Goal: Transaction & Acquisition: Purchase product/service

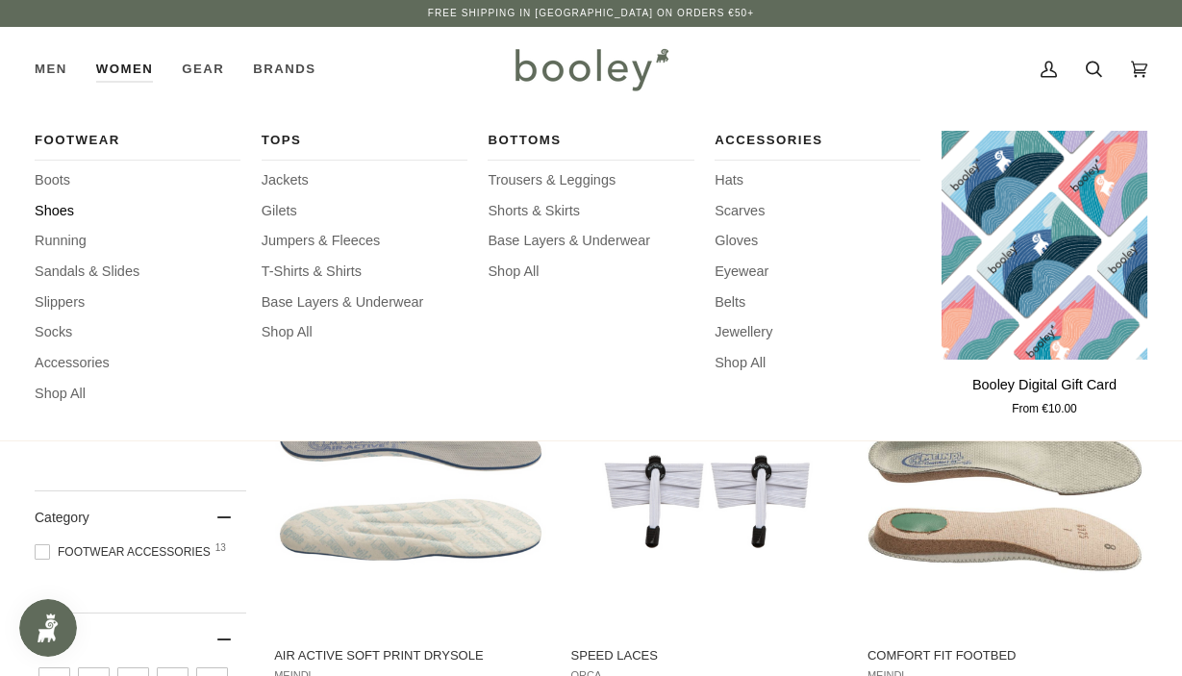
click at [64, 213] on span "Shoes" at bounding box center [138, 211] width 206 height 21
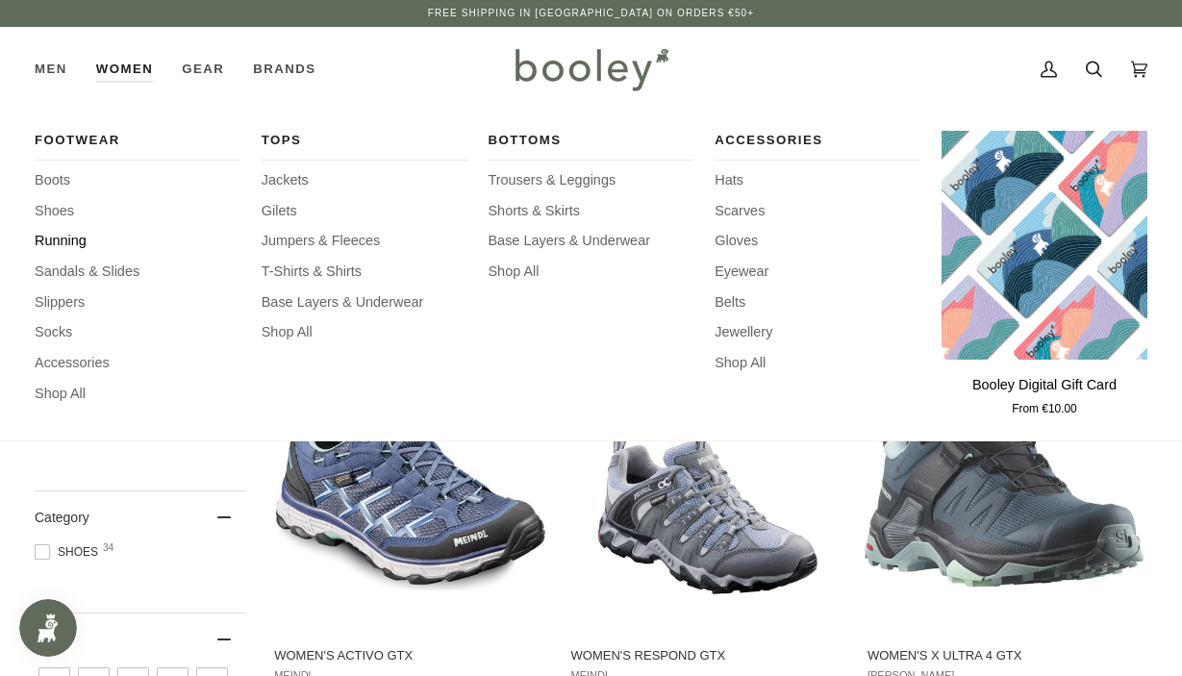
click at [63, 239] on span "Running" at bounding box center [138, 241] width 206 height 21
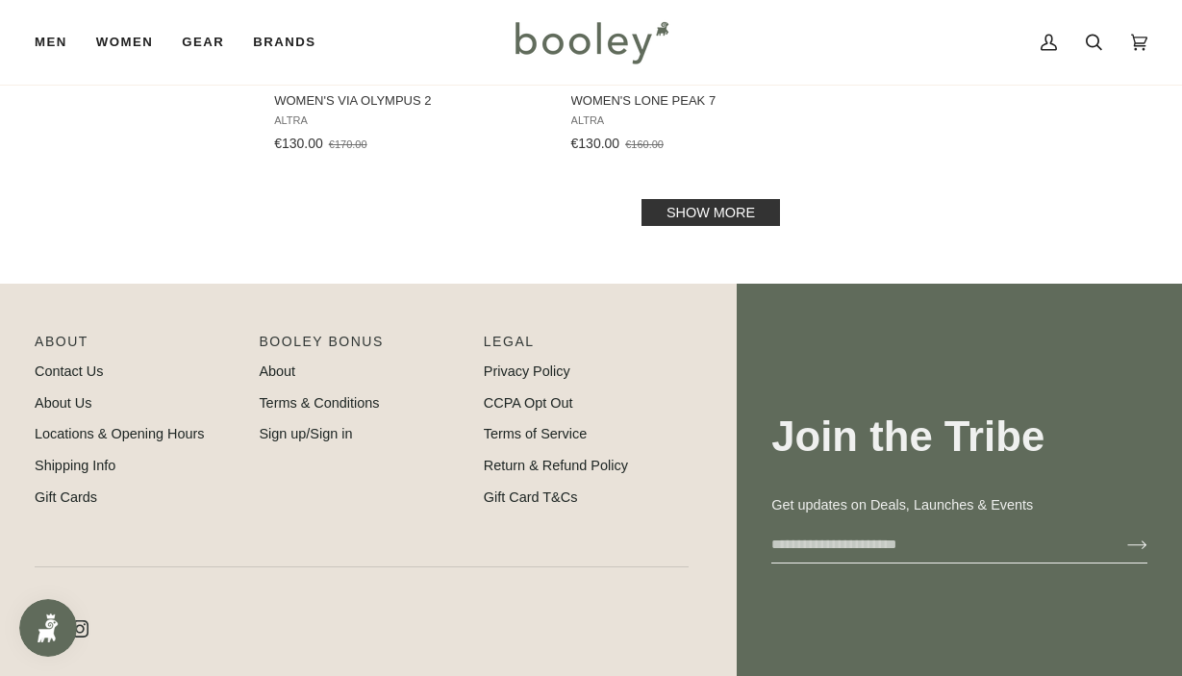
scroll to position [2780, 0]
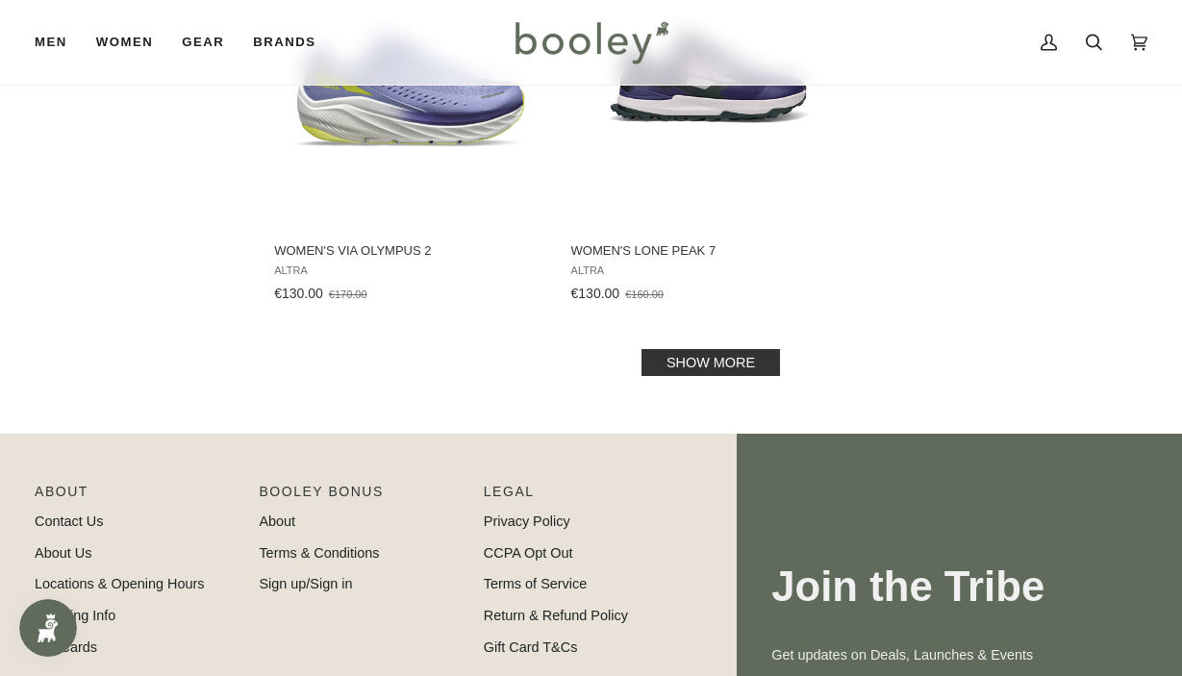
click at [700, 368] on link "Show more" at bounding box center [710, 362] width 138 height 27
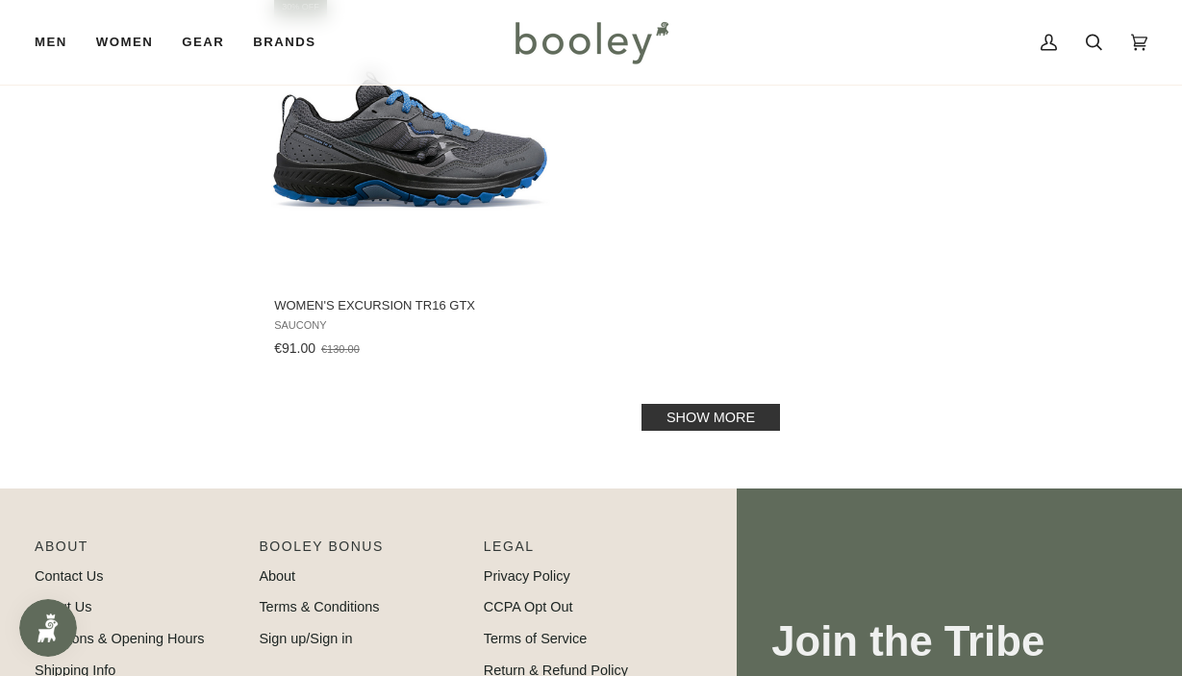
scroll to position [5494, 0]
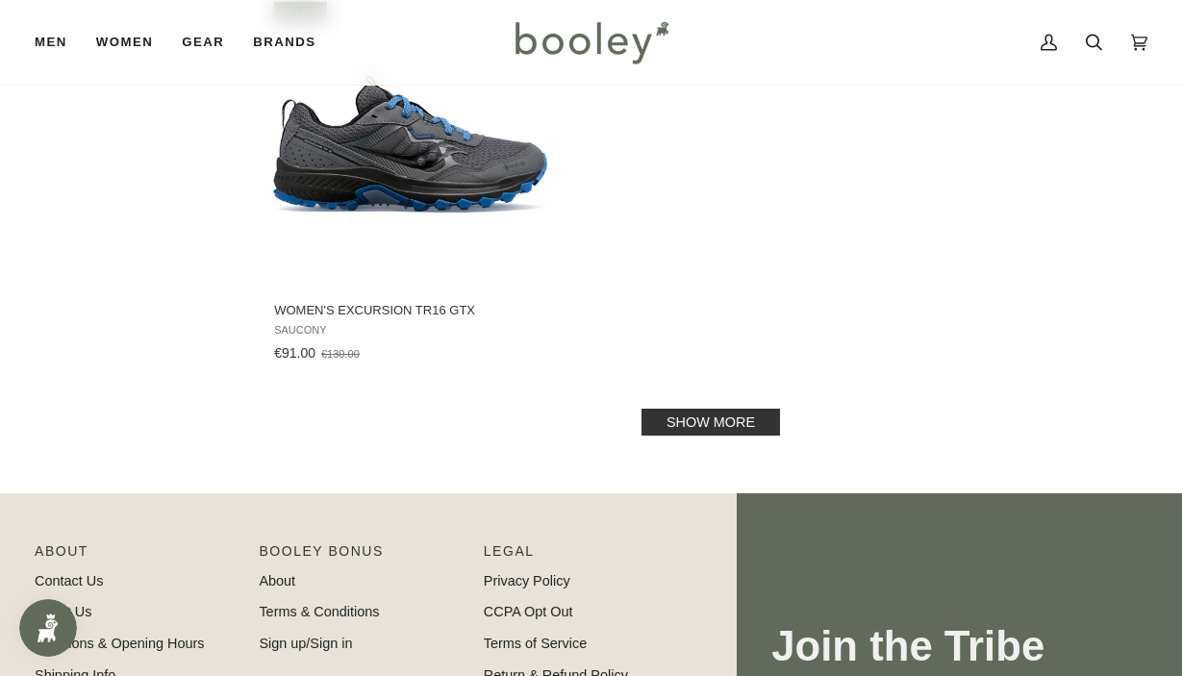
click at [698, 418] on link "Show more" at bounding box center [710, 422] width 138 height 27
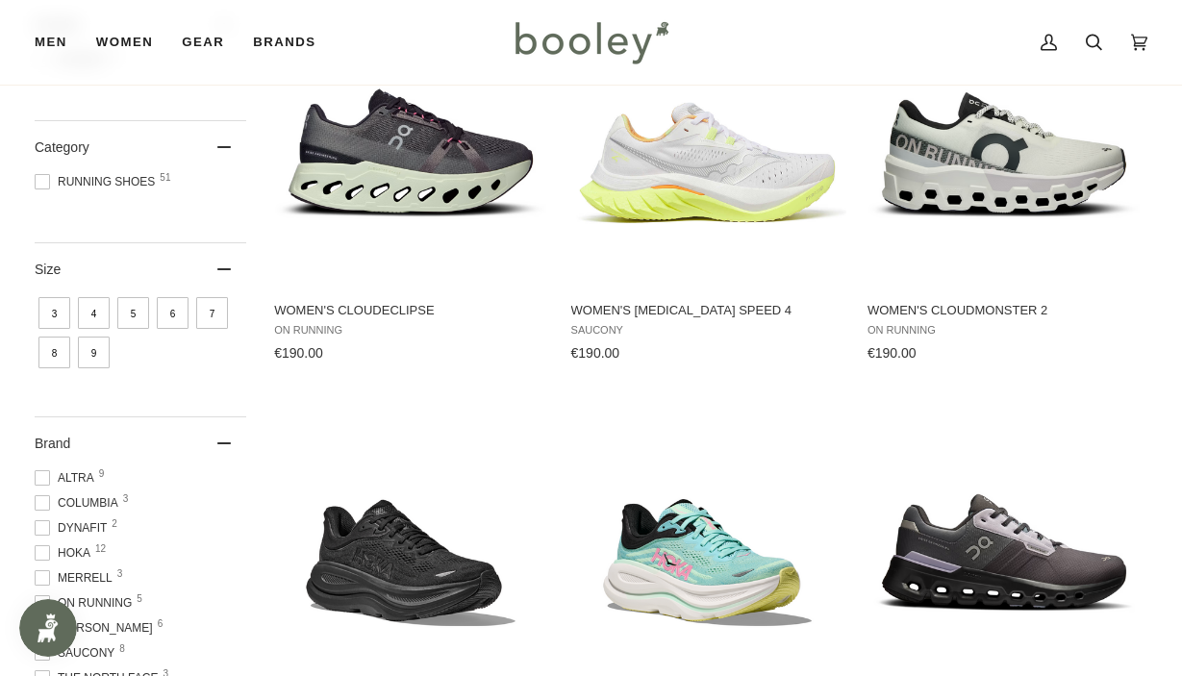
scroll to position [207, 0]
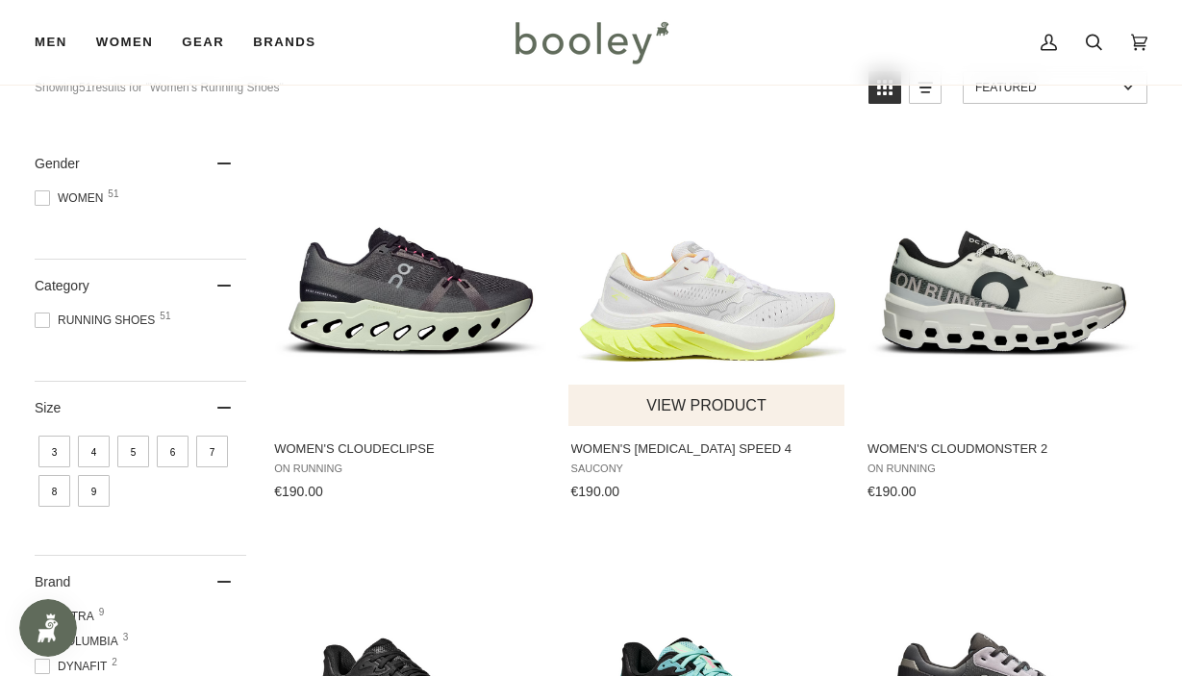
click at [700, 284] on img "Women's Endorphin Speed 4" at bounding box center [707, 281] width 279 height 279
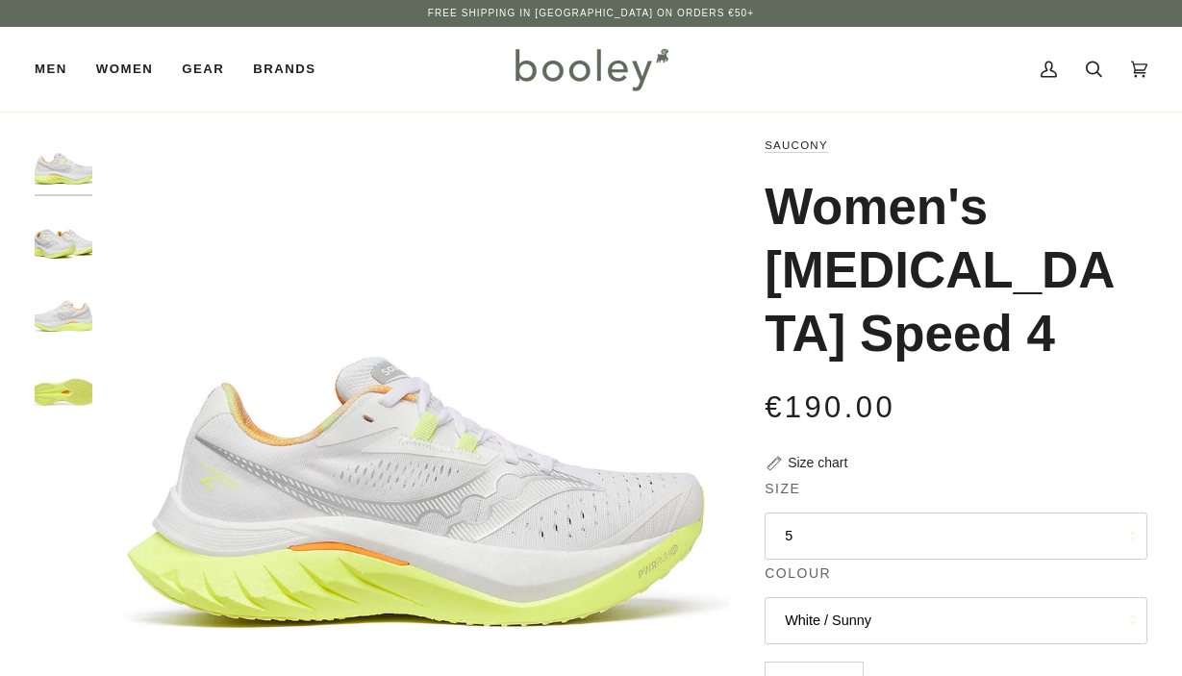
click at [780, 513] on button "5" at bounding box center [956, 536] width 383 height 47
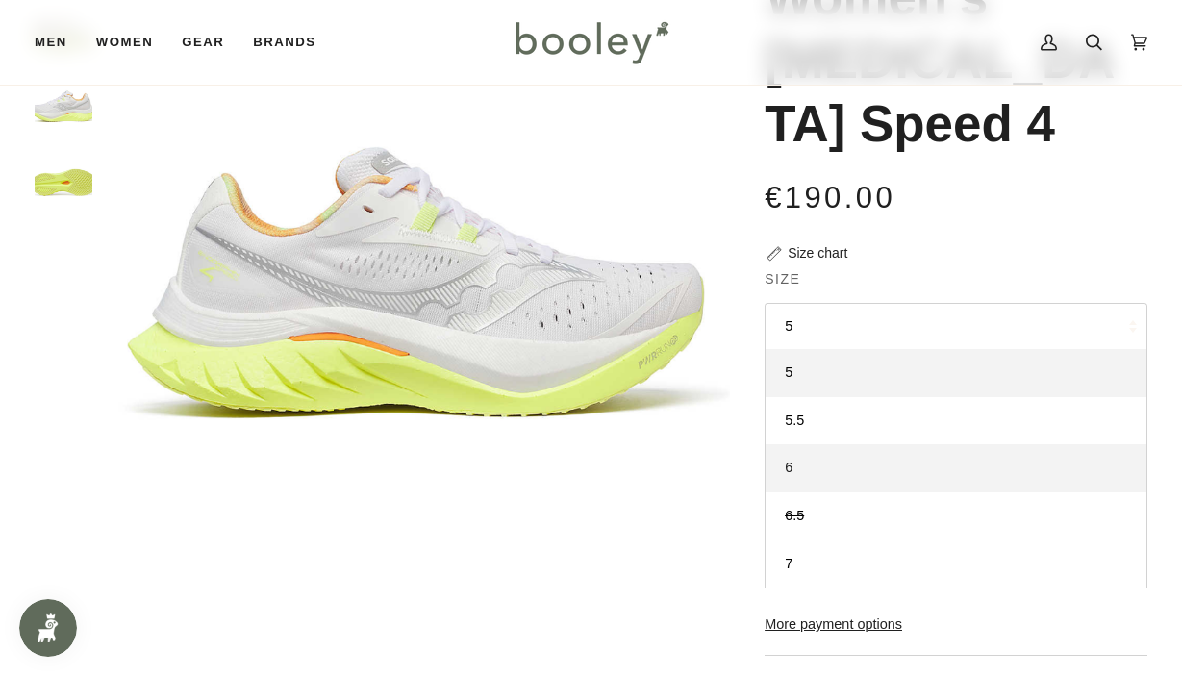
click at [789, 461] on span "6" at bounding box center [789, 467] width 8 height 15
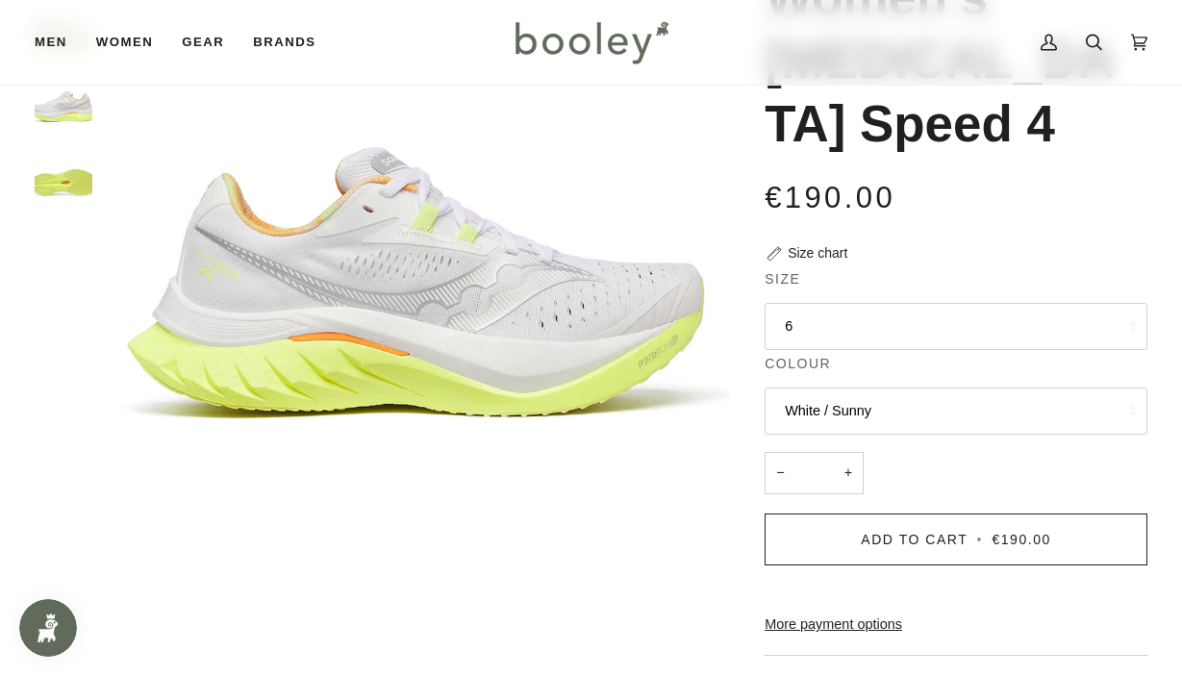
click at [806, 315] on button "6" at bounding box center [956, 326] width 383 height 47
click at [787, 236] on div "€190.00 Sale • Save" at bounding box center [956, 209] width 383 height 68
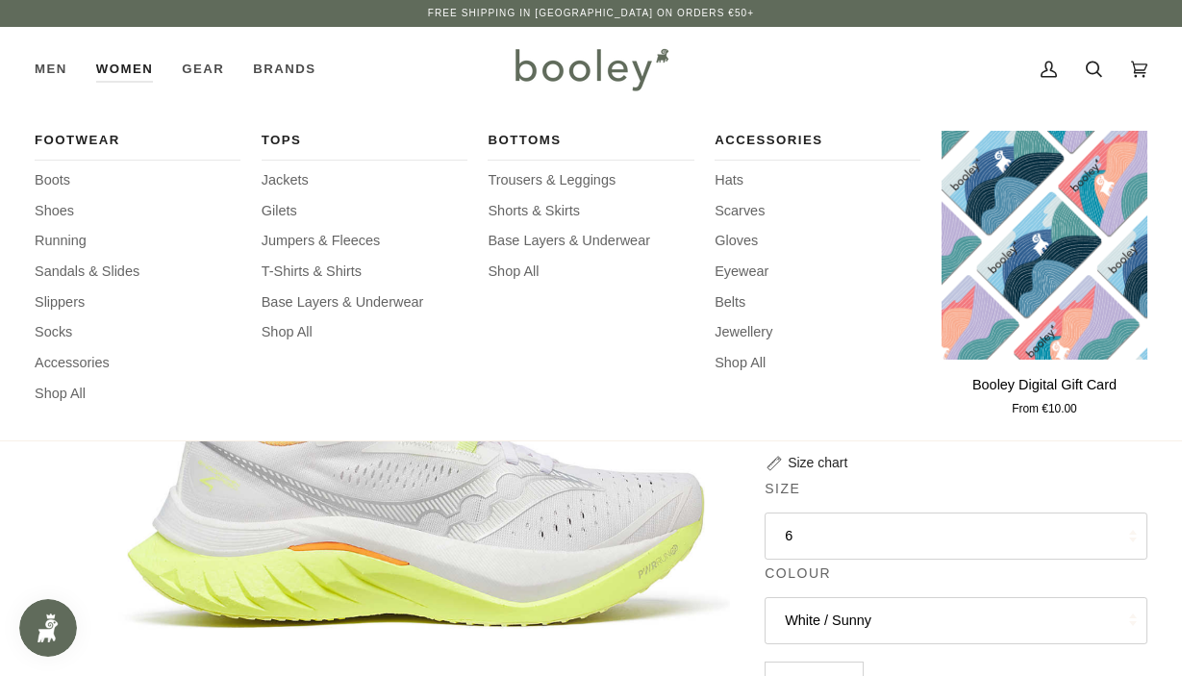
click at [116, 72] on link "Women" at bounding box center [125, 69] width 86 height 85
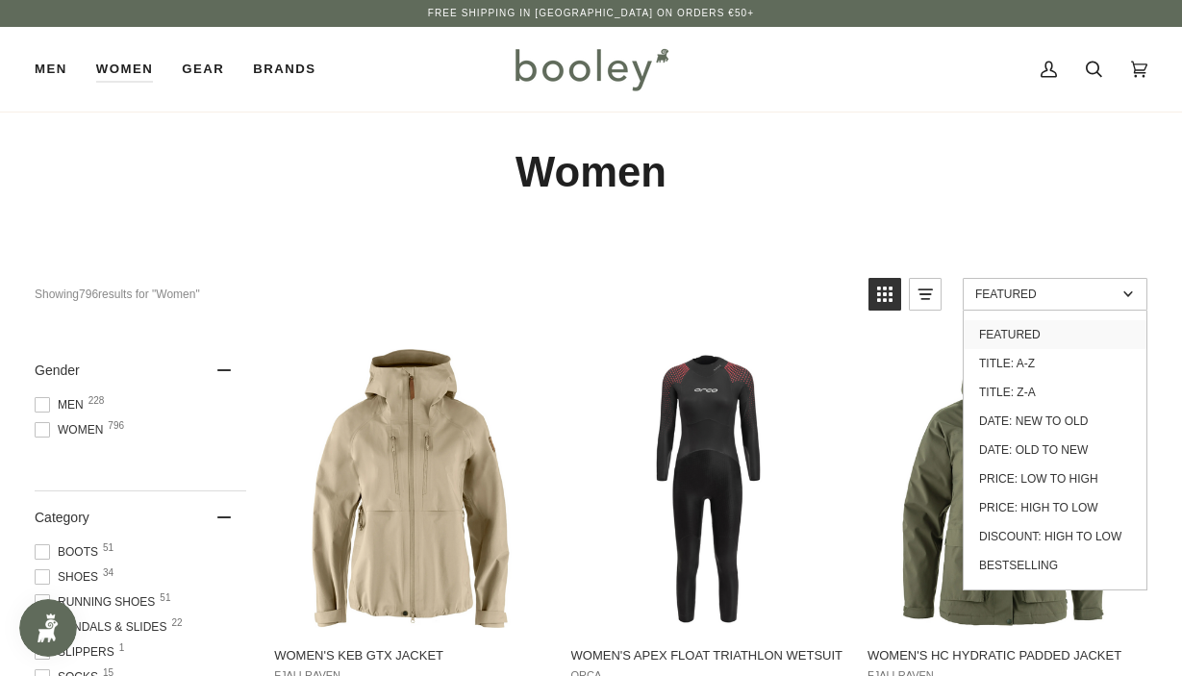
click at [998, 292] on span "Featured" at bounding box center [1045, 294] width 141 height 13
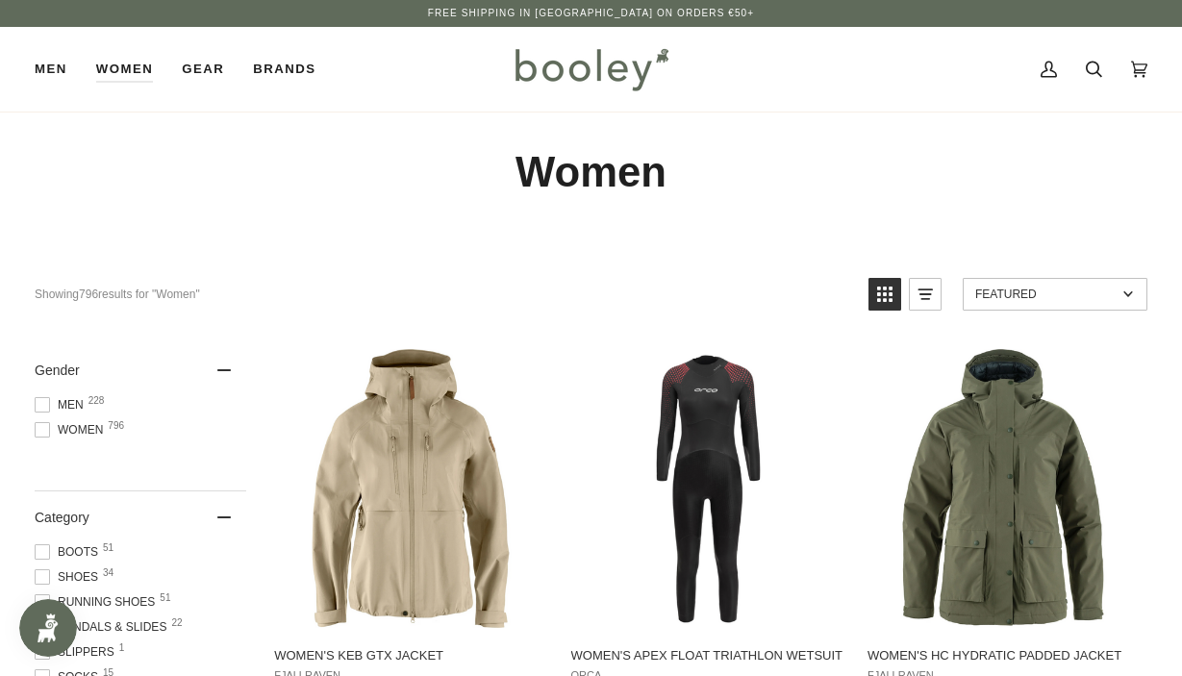
click at [996, 290] on span "Featured" at bounding box center [1045, 294] width 141 height 13
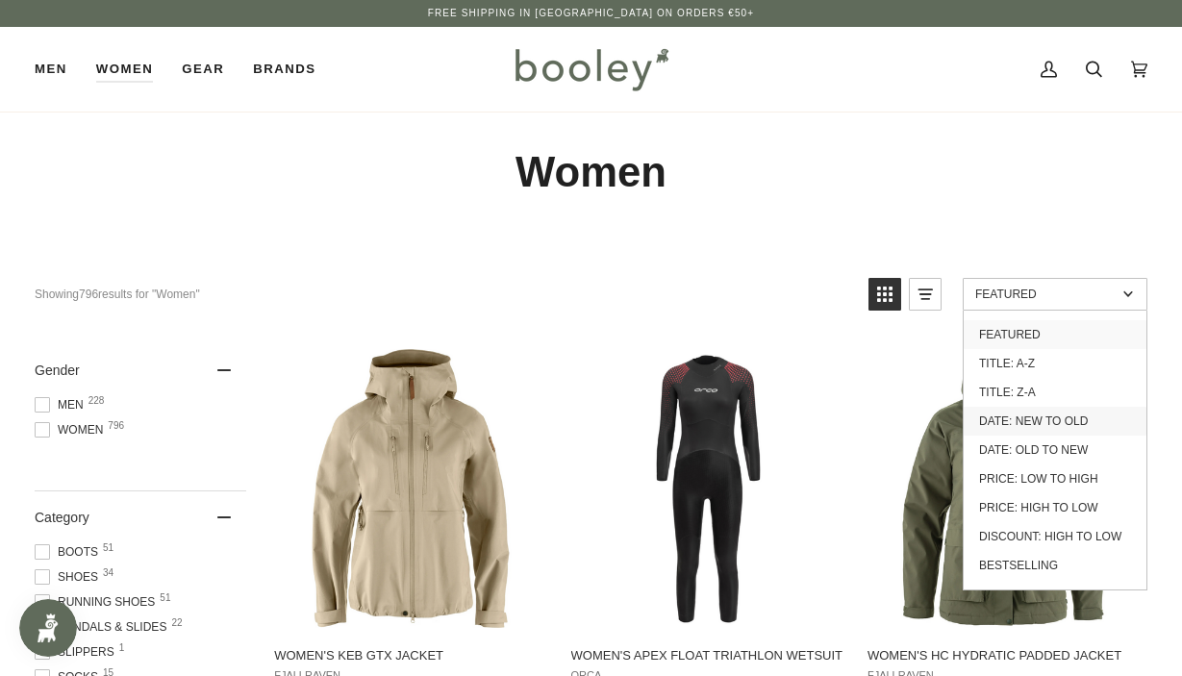
click at [1015, 421] on link "Date: New to Old" at bounding box center [1055, 421] width 183 height 29
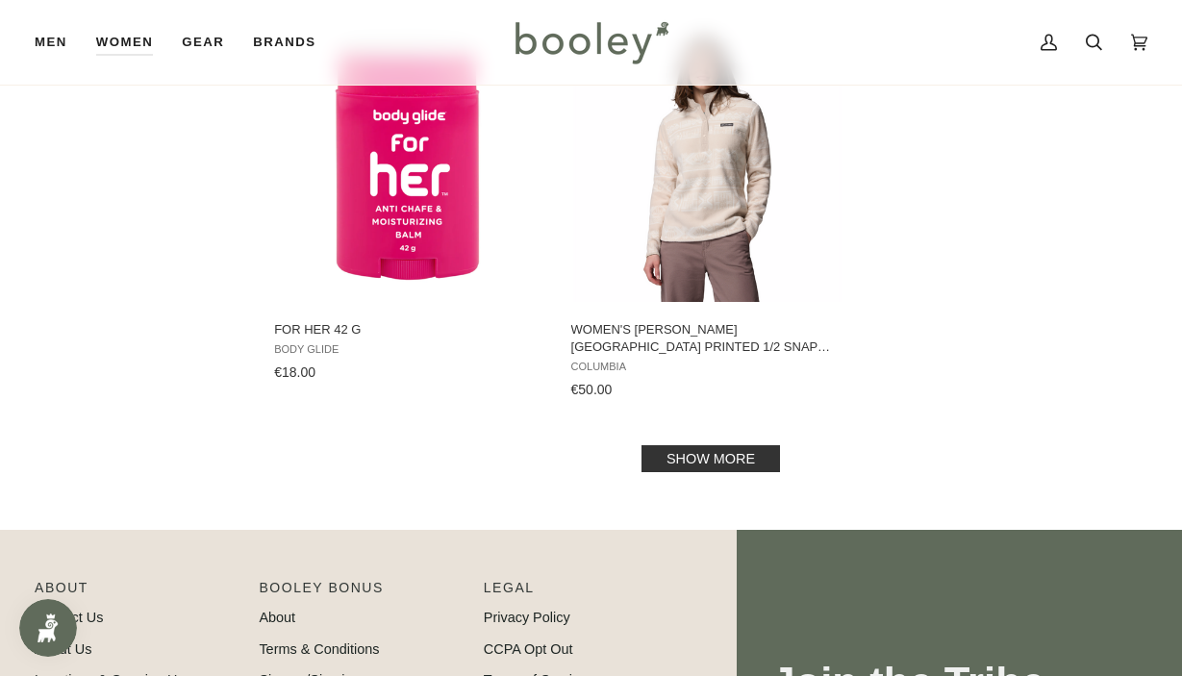
scroll to position [2744, 0]
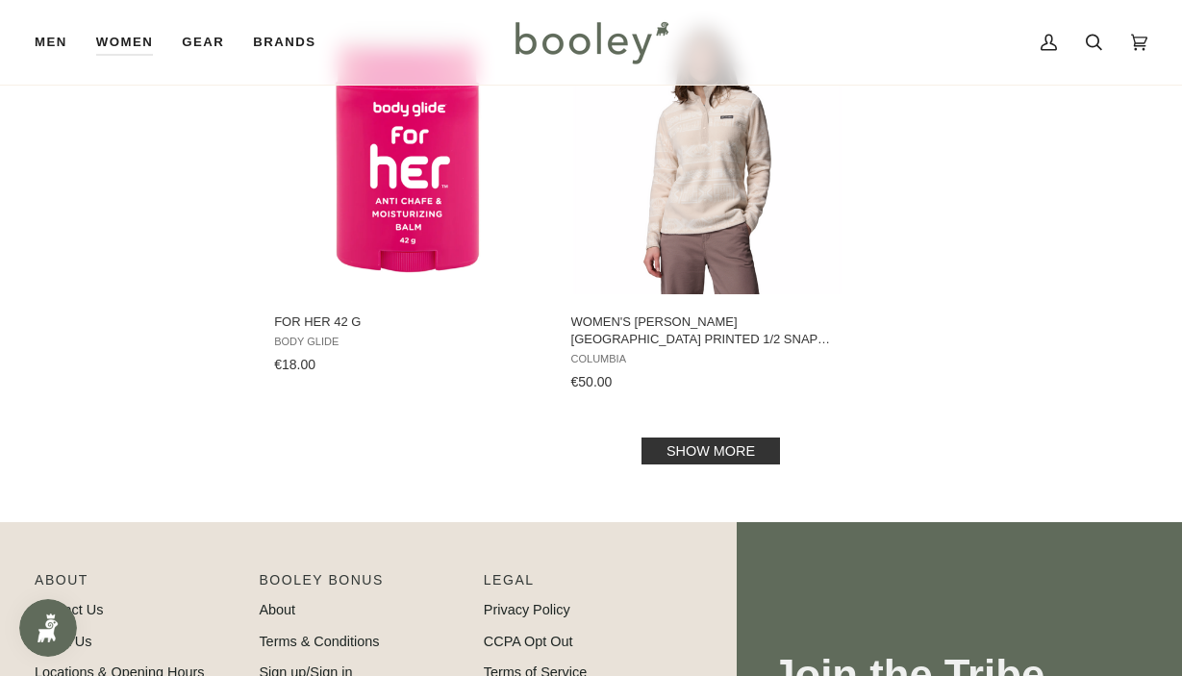
click at [669, 438] on link "Show more" at bounding box center [710, 451] width 138 height 27
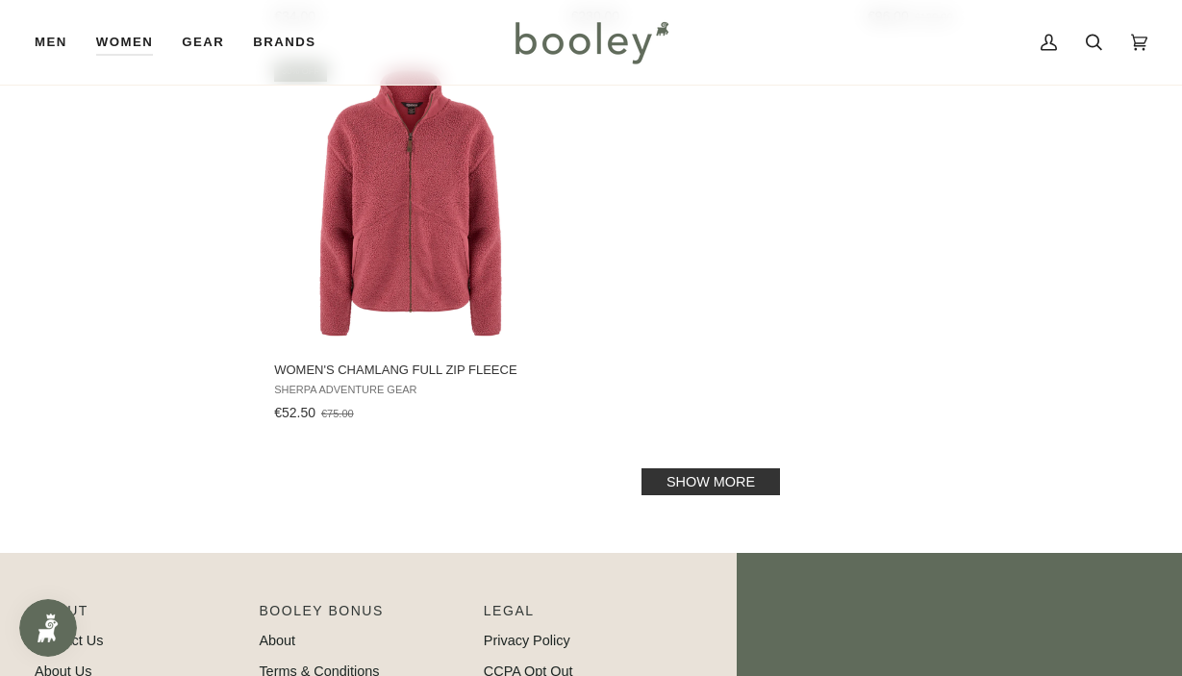
scroll to position [5541, 0]
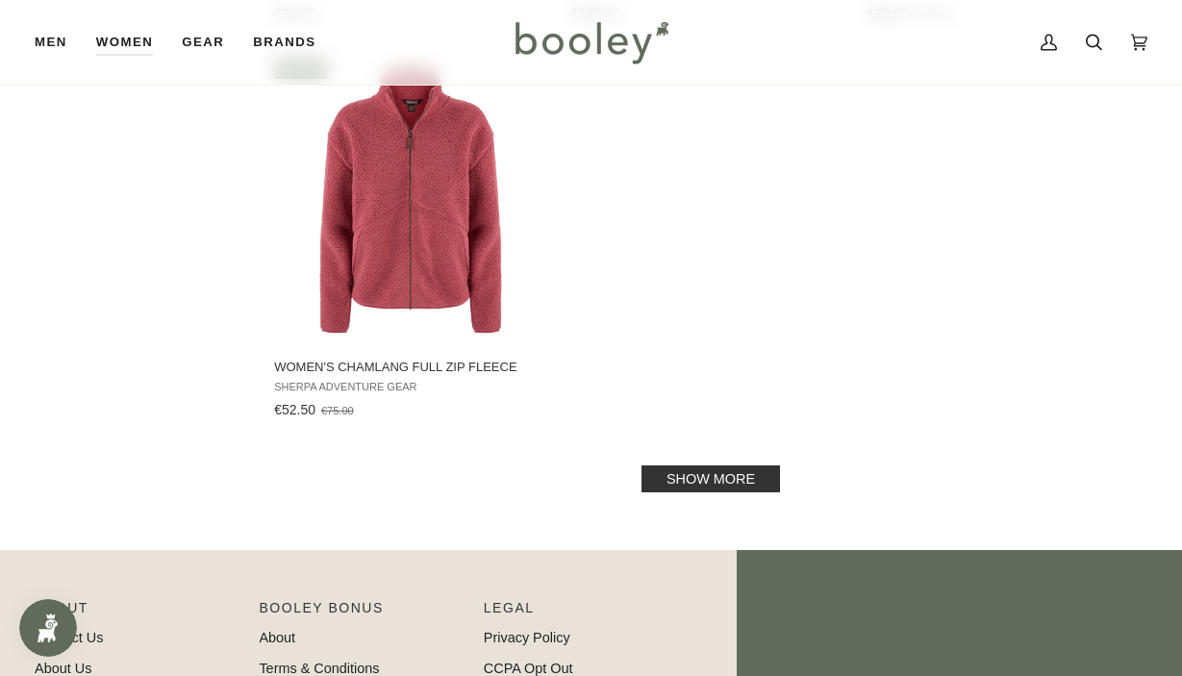
click at [681, 465] on link "Show more" at bounding box center [710, 478] width 138 height 27
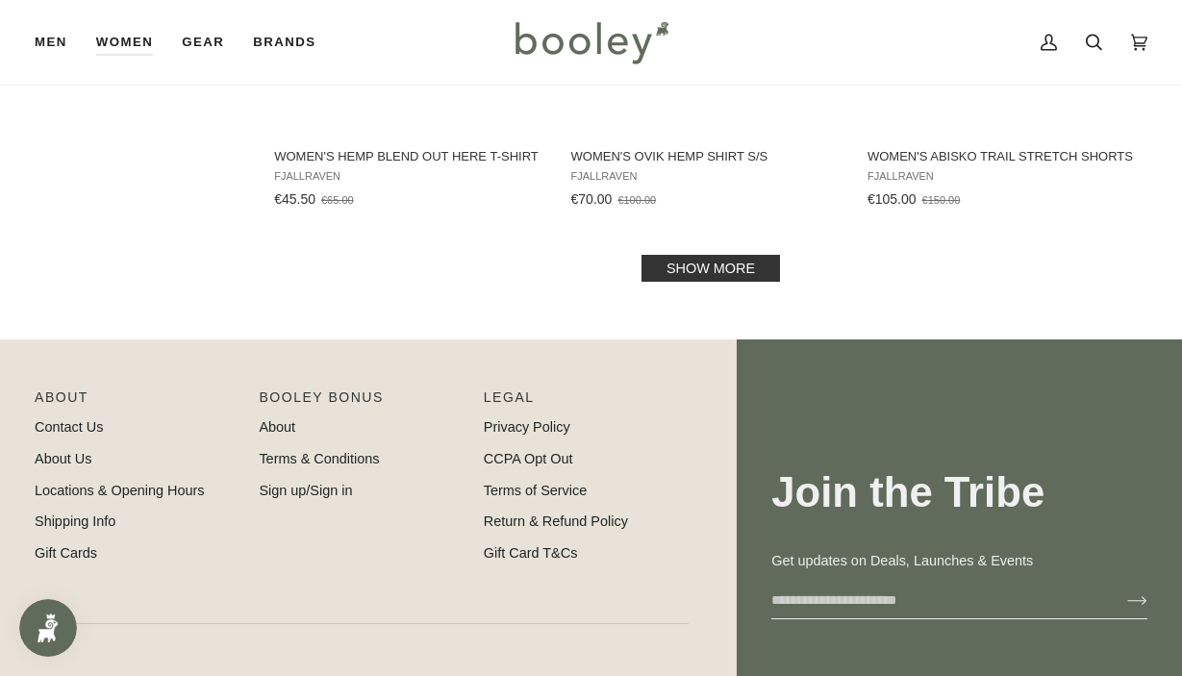
scroll to position [8031, 0]
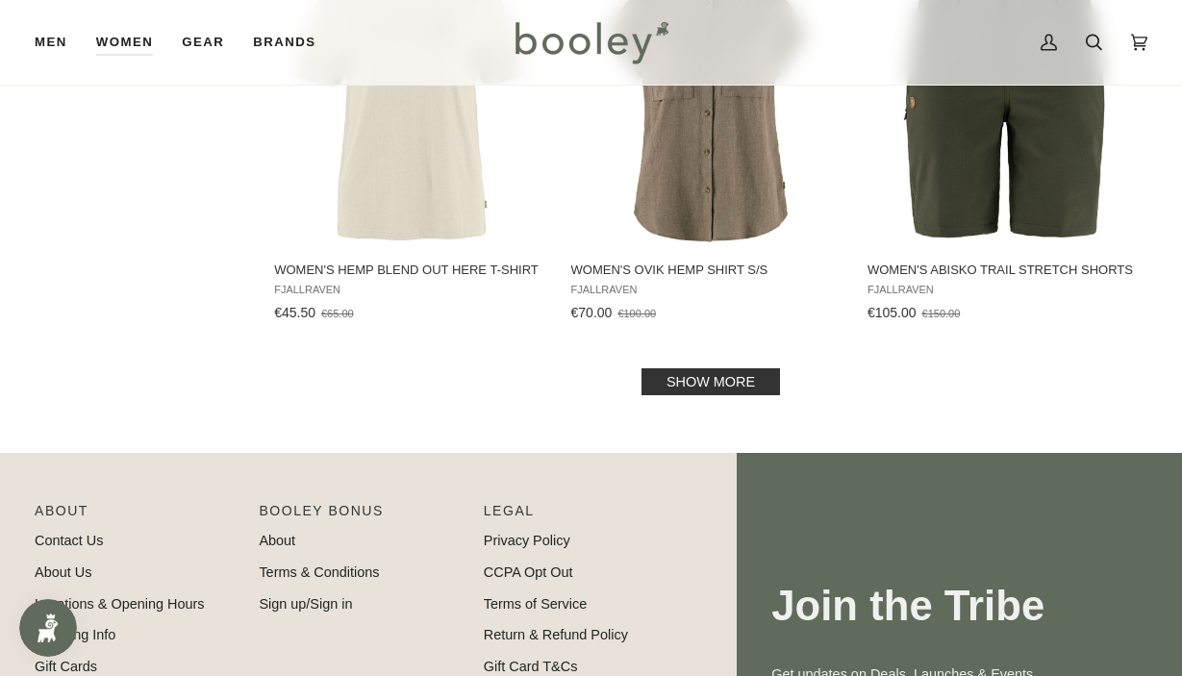
click at [698, 368] on link "Show more" at bounding box center [710, 381] width 138 height 27
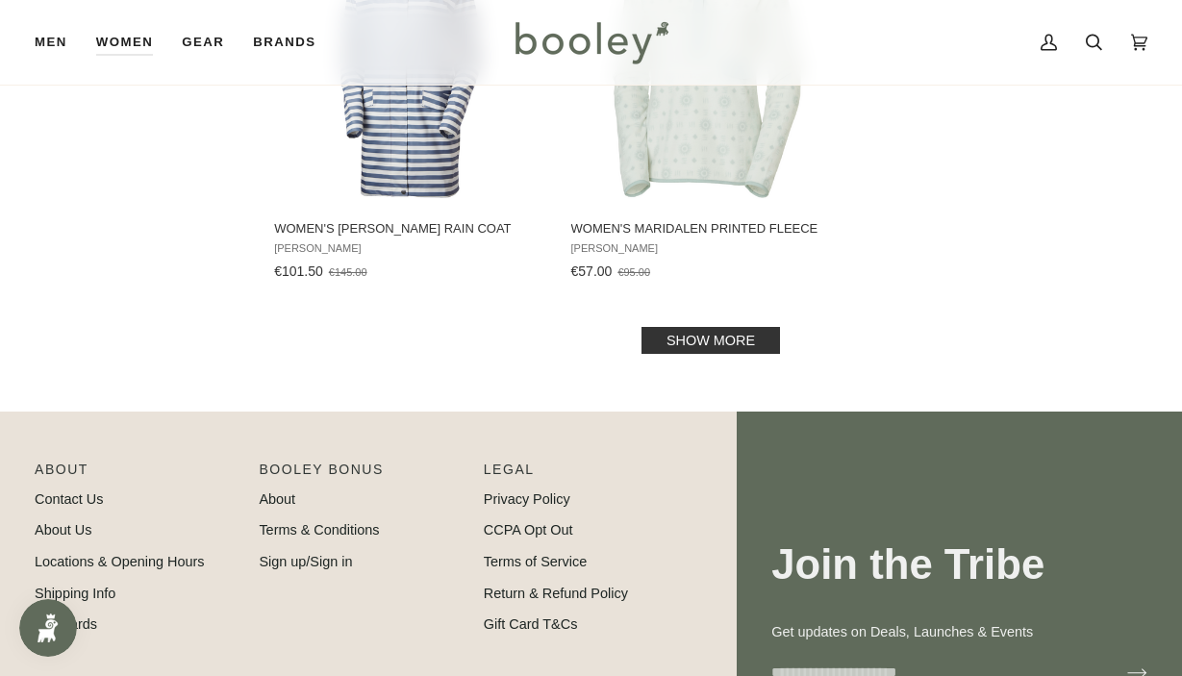
scroll to position [10860, 0]
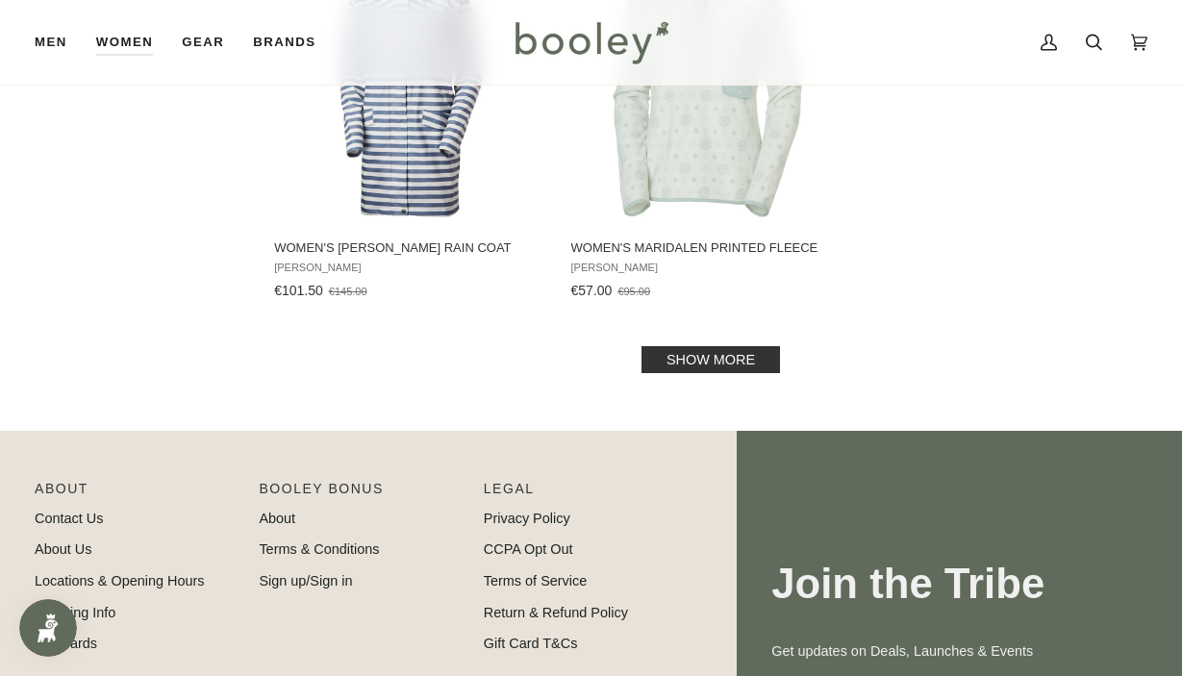
click at [678, 350] on link "Show more" at bounding box center [710, 359] width 138 height 27
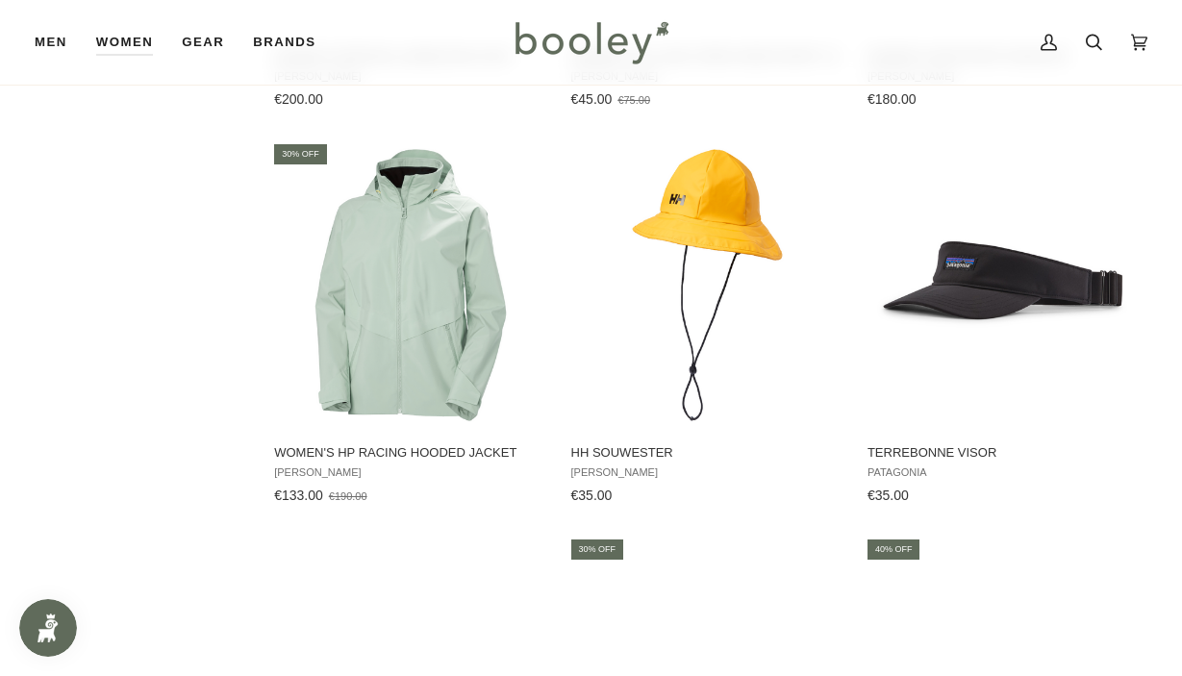
scroll to position [11445, 0]
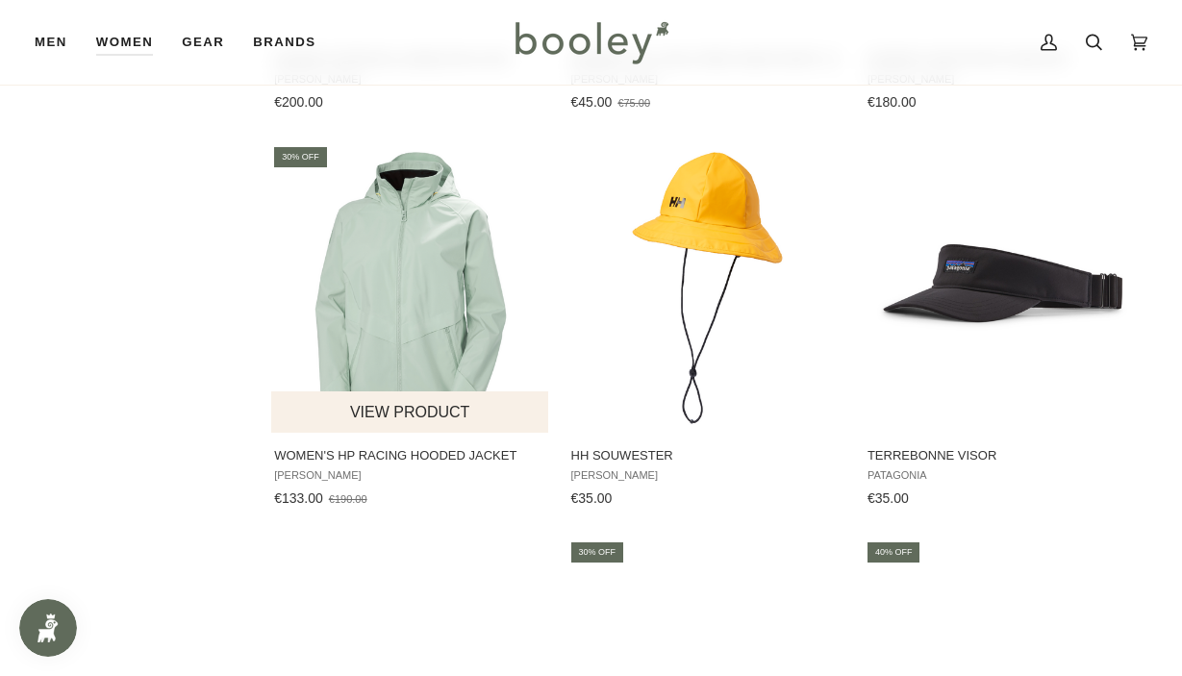
click at [398, 264] on img "Women's HP Racing Hooded Jacket" at bounding box center [410, 288] width 279 height 279
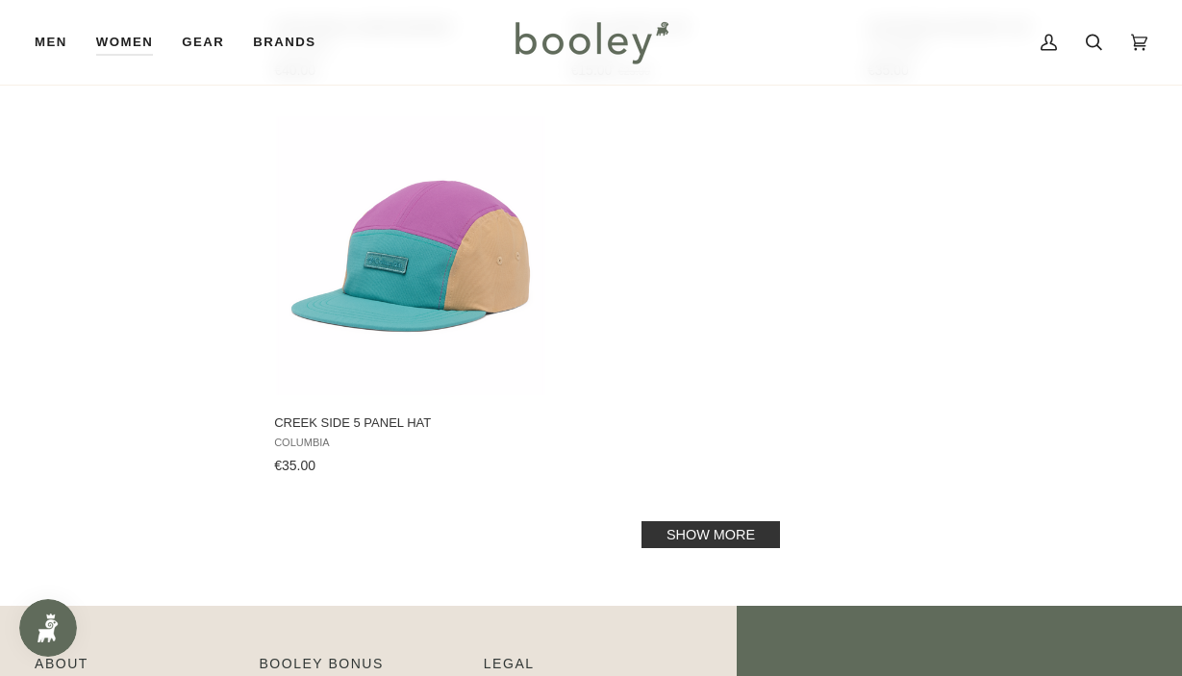
scroll to position [13473, 0]
click at [668, 522] on link "Show more" at bounding box center [710, 535] width 138 height 27
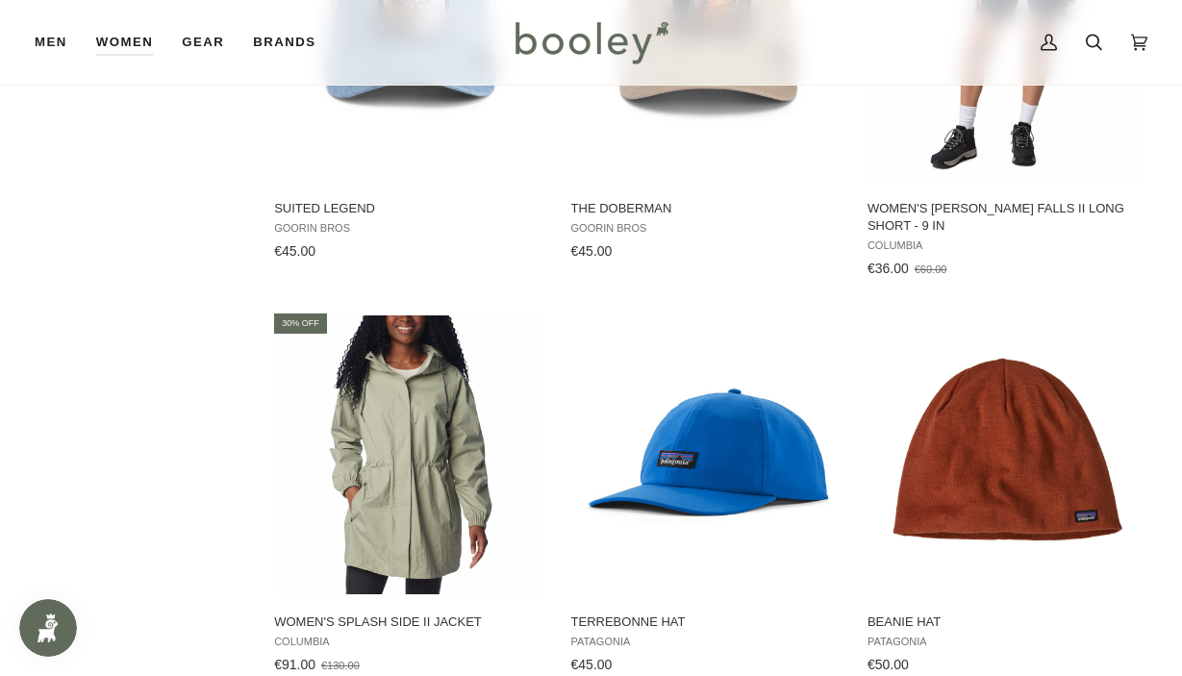
scroll to position [15998, 0]
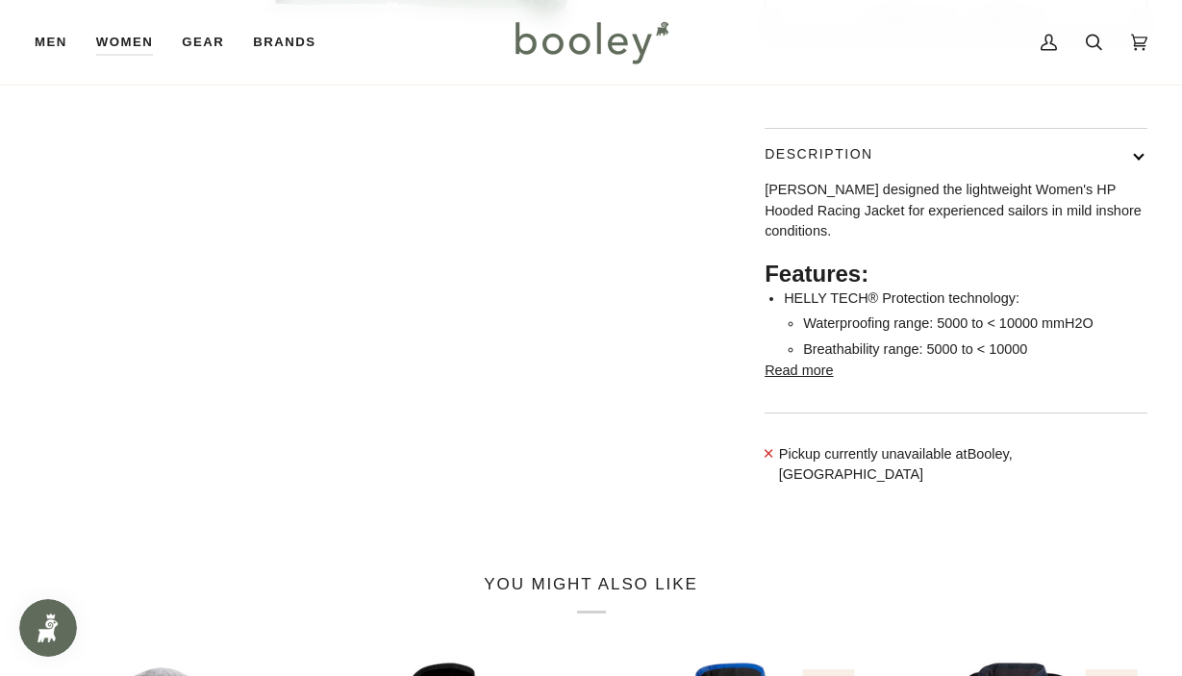
scroll to position [313, 0]
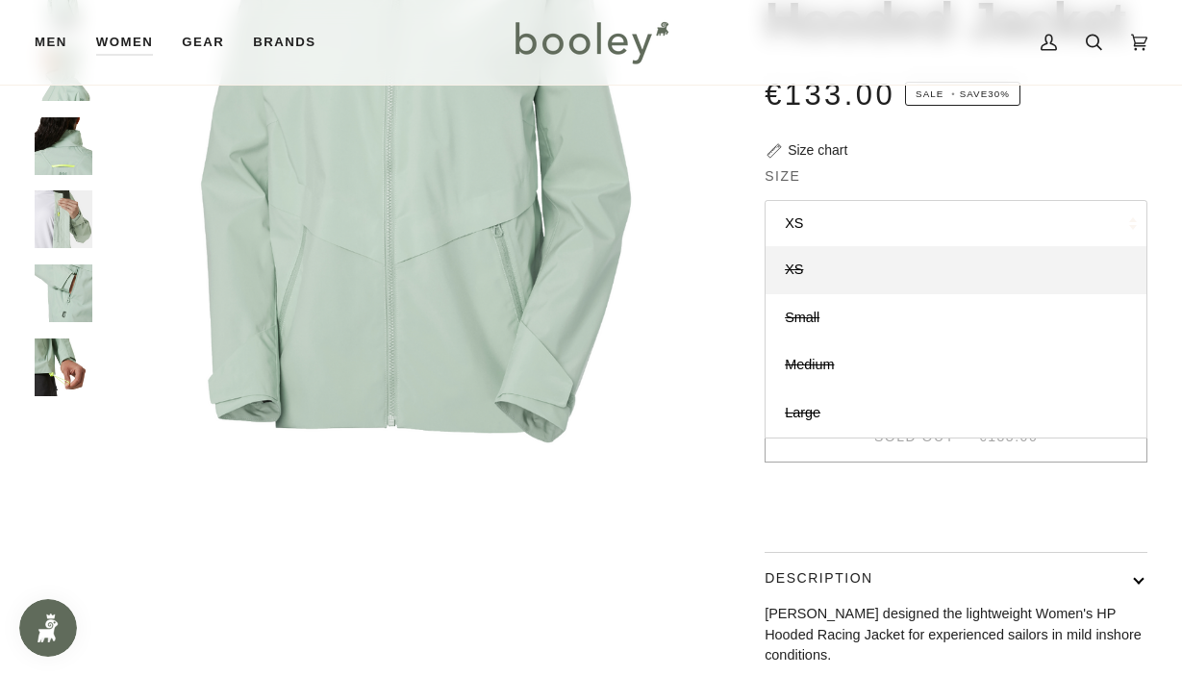
click at [74, 291] on img "Helly Hansen Women's HP Racing Hooded Jacket Eucalyptus - Booley Galway" at bounding box center [64, 293] width 58 height 58
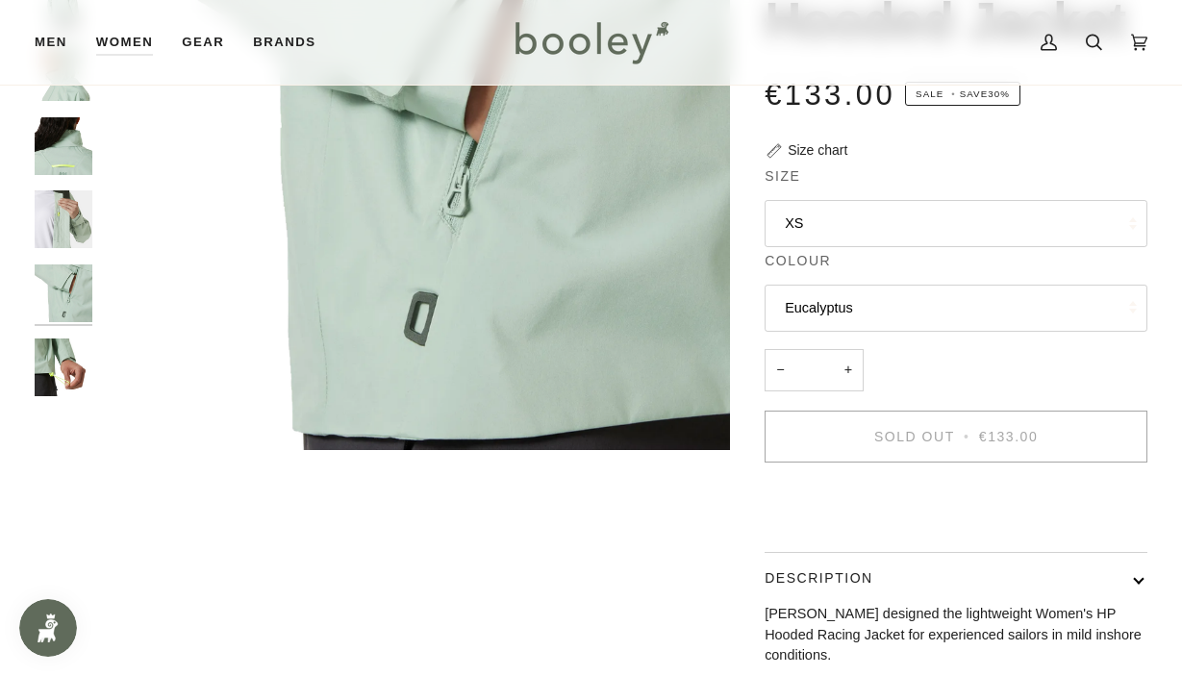
click at [78, 165] on img "Helly Hansen Women's HP Racing Hooded Jacket Eucalyptus - Booley Galway" at bounding box center [64, 146] width 58 height 58
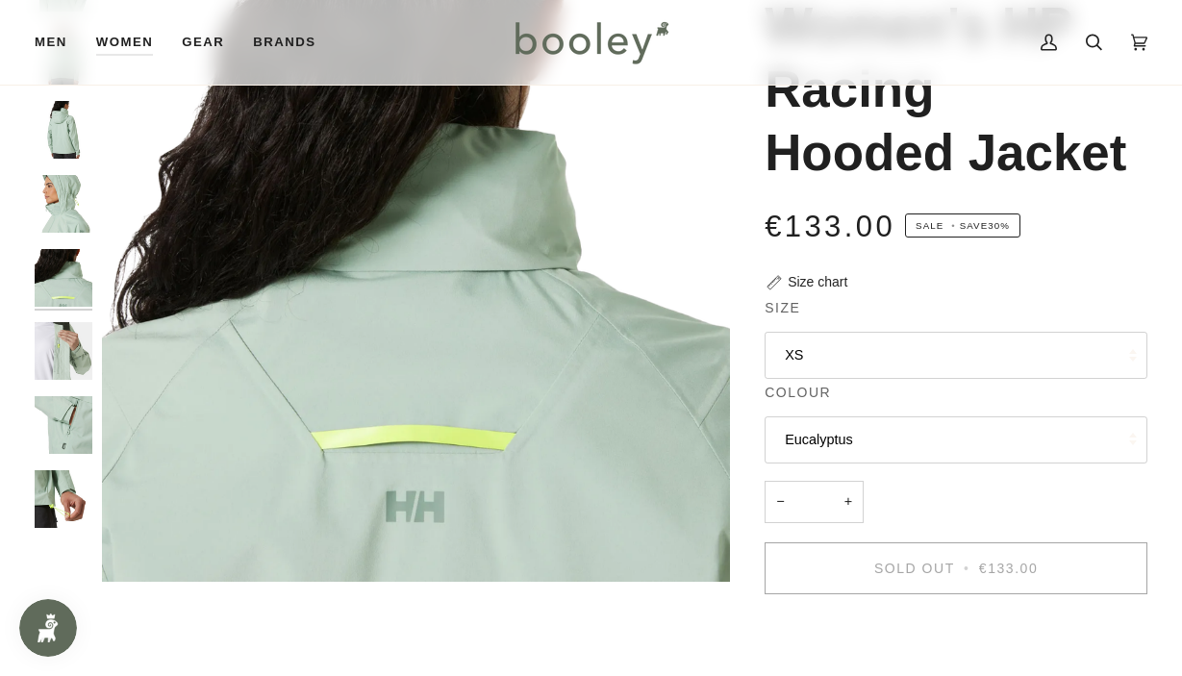
scroll to position [184, 0]
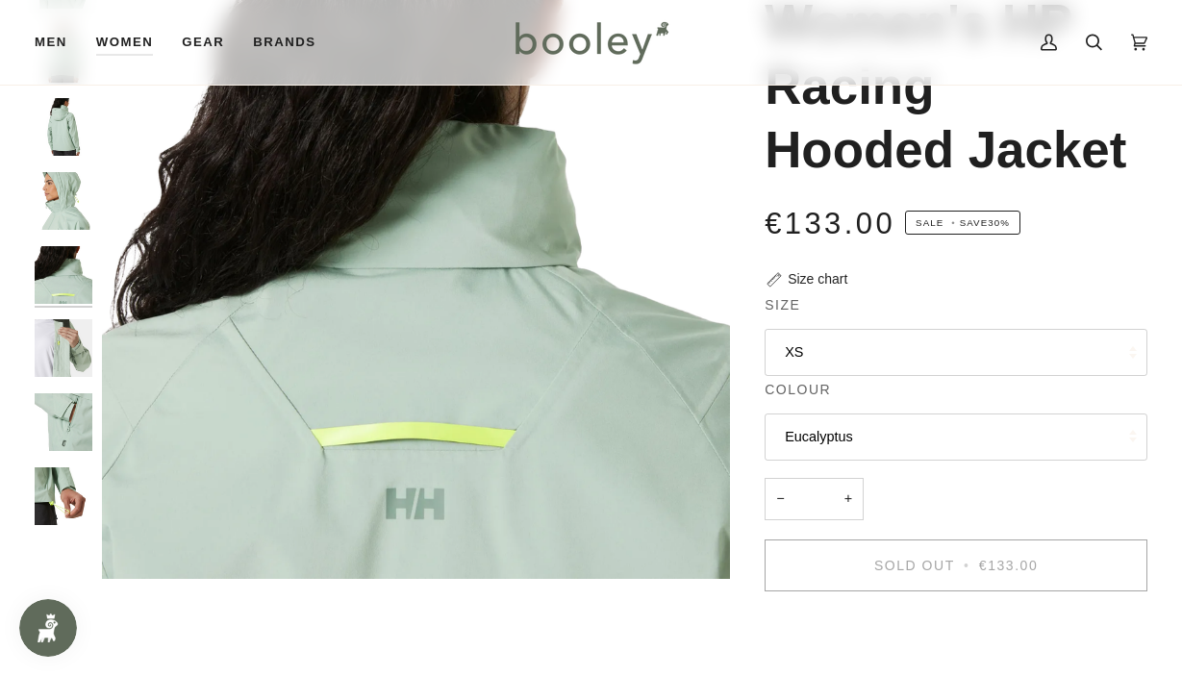
click at [73, 154] on img "Helly Hansen Women's HP Racing Hooded Jacket Eucalyptus - Booley Galway" at bounding box center [64, 127] width 58 height 58
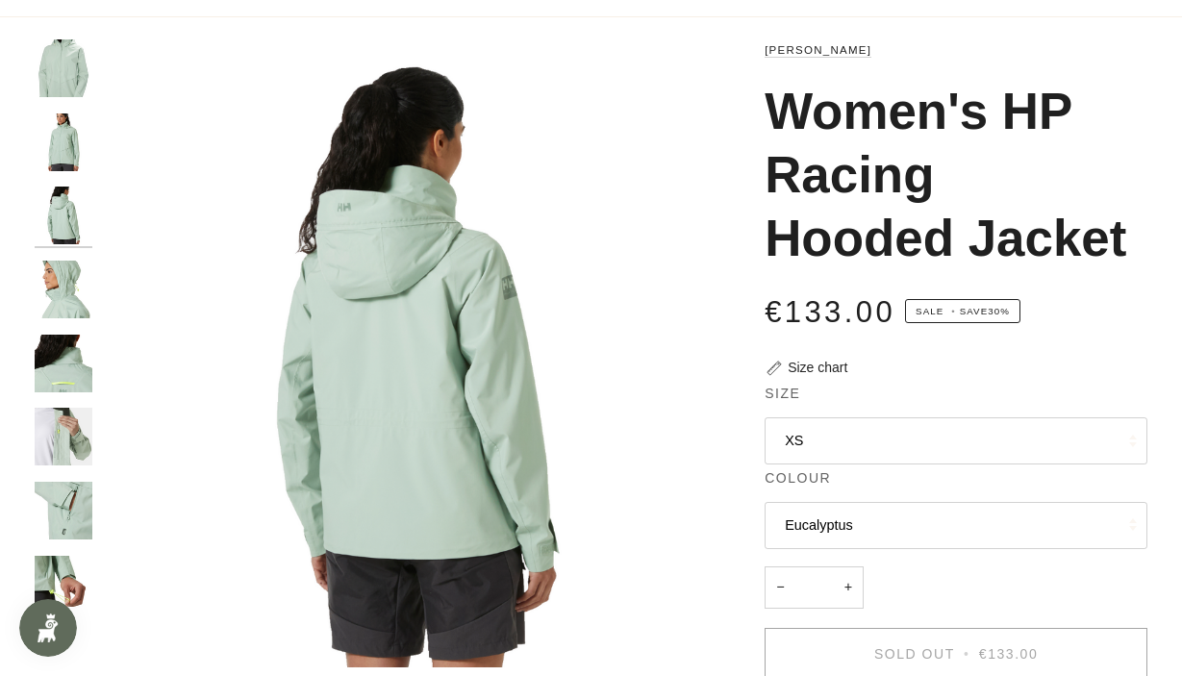
scroll to position [0, 0]
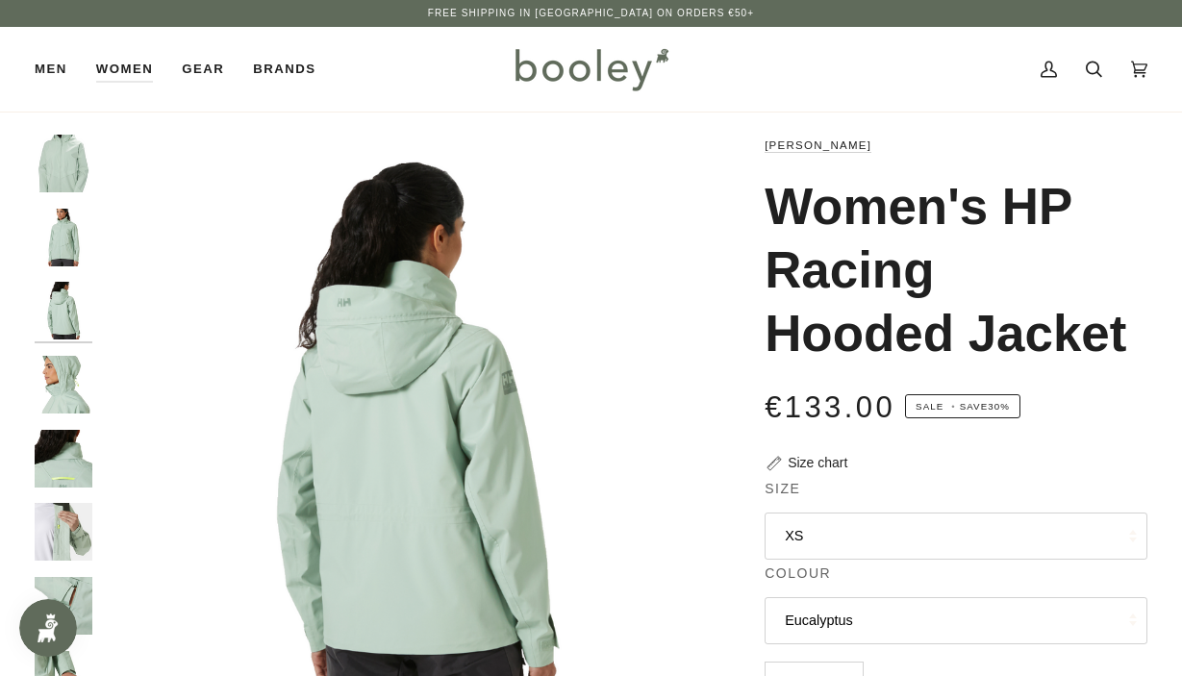
click at [70, 173] on img "Helly Hansen Women's HP Racing Hooded Jacket Eucalyptus - Booley Galway" at bounding box center [64, 164] width 58 height 58
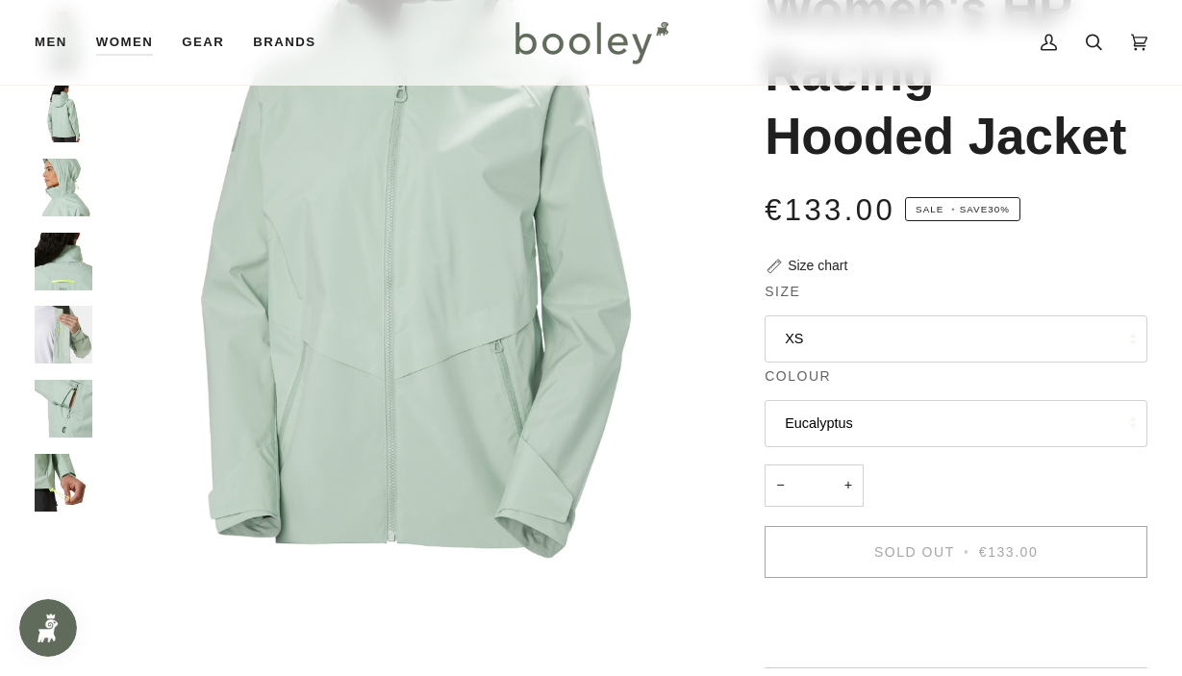
scroll to position [198, 0]
